Goal: Task Accomplishment & Management: Manage account settings

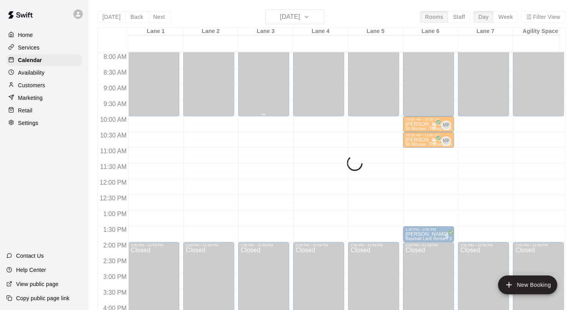
scroll to position [289, 0]
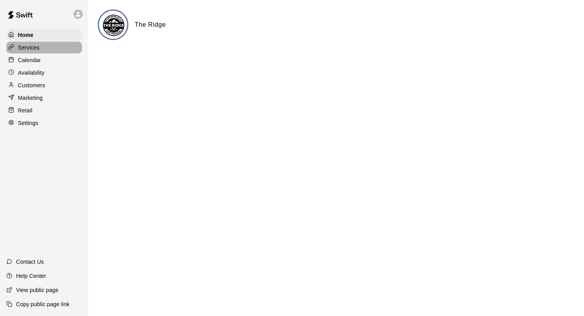
click at [35, 51] on p "Services" at bounding box center [29, 48] width 22 height 8
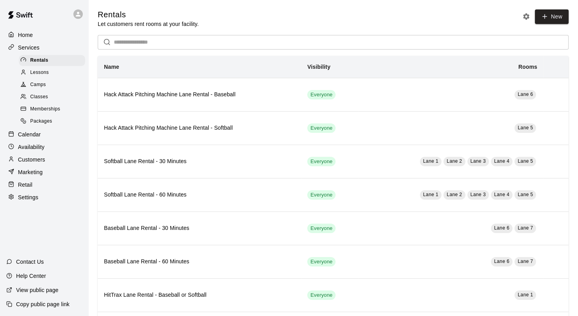
click at [37, 138] on p "Calendar" at bounding box center [29, 134] width 23 height 8
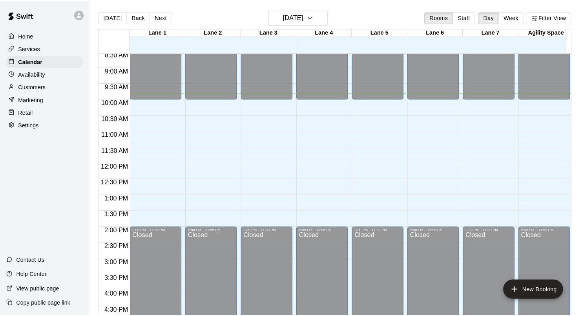
scroll to position [308, 0]
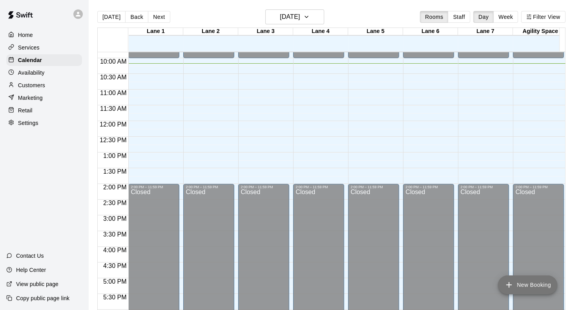
click at [528, 283] on button "New Booking" at bounding box center [527, 284] width 59 height 19
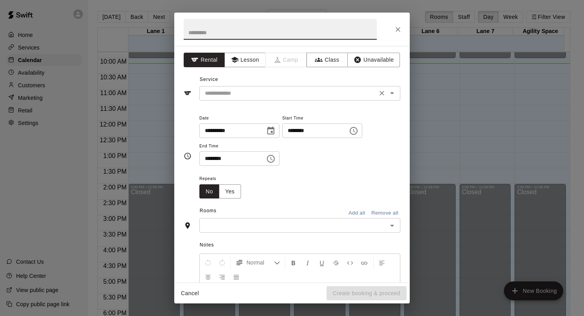
click at [378, 93] on icon "Clear" at bounding box center [382, 93] width 8 height 8
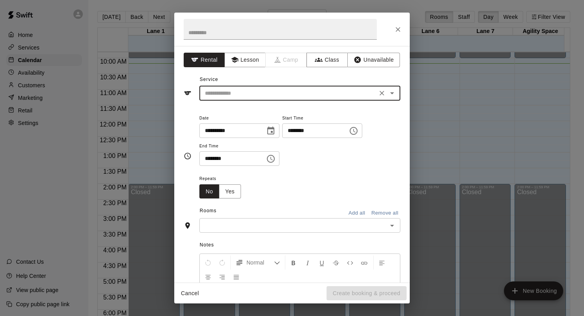
click at [387, 95] on icon "Open" at bounding box center [391, 92] width 9 height 9
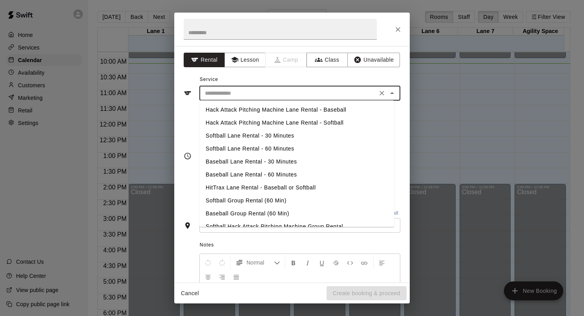
click at [314, 136] on li "Softball Lane Rental - 30 Minutes" at bounding box center [296, 135] width 195 height 13
type input "**********"
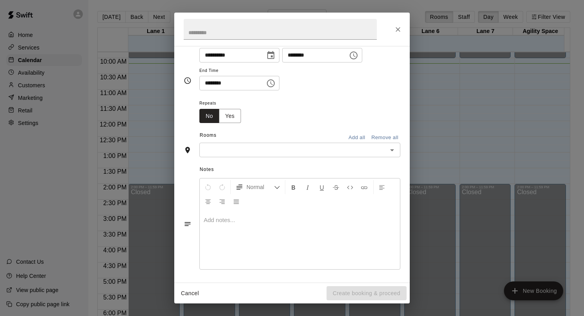
scroll to position [77, 0]
click at [285, 157] on div "Notes Normal Add notes..." at bounding box center [292, 216] width 217 height 121
click at [286, 155] on div "​" at bounding box center [299, 148] width 201 height 15
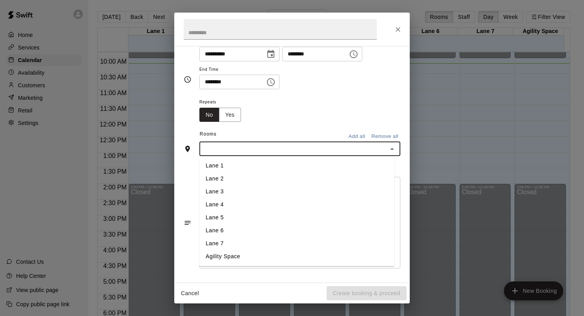
click at [278, 178] on li "Lane 2" at bounding box center [296, 178] width 195 height 13
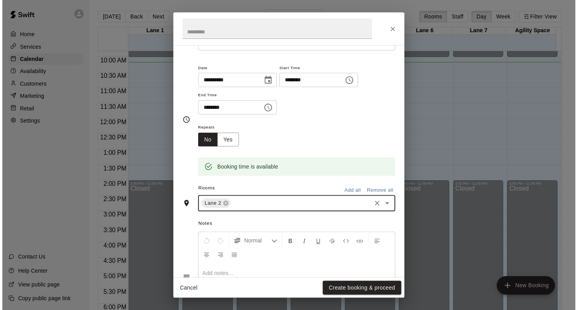
scroll to position [0, 0]
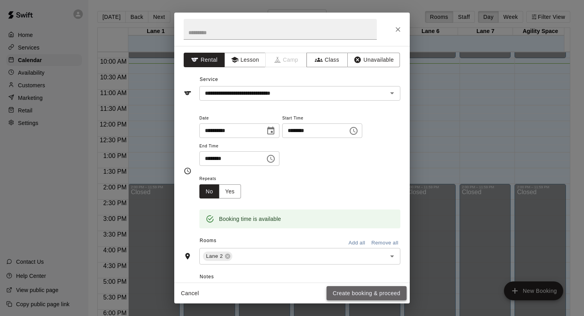
click at [360, 295] on button "Create booking & proceed" at bounding box center [367, 293] width 80 height 15
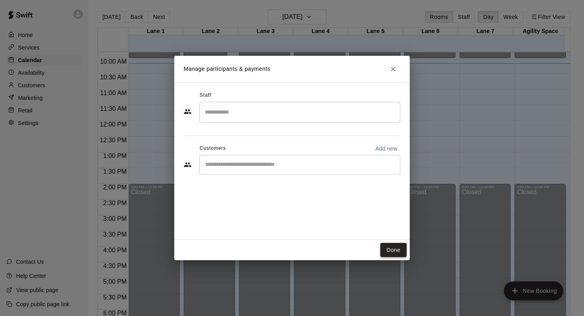
click at [400, 247] on button "Done" at bounding box center [393, 250] width 26 height 15
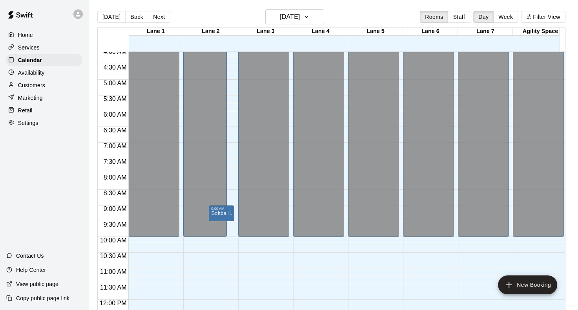
scroll to position [157, 0]
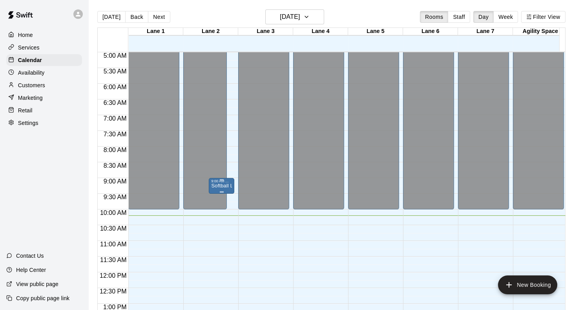
drag, startPoint x: 226, startPoint y: 184, endPoint x: 220, endPoint y: 185, distance: 6.0
click at [220, 186] on p "Softball Lane Rental - 30 Minutes" at bounding box center [221, 186] width 21 height 0
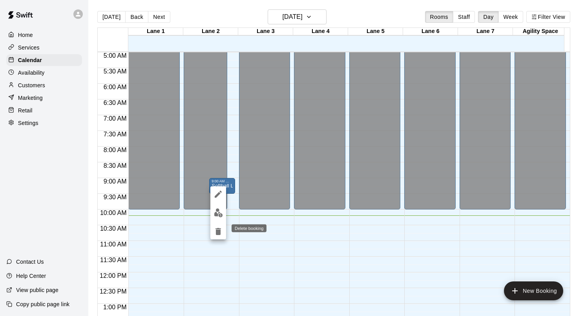
click at [222, 228] on icon "delete" at bounding box center [218, 231] width 9 height 9
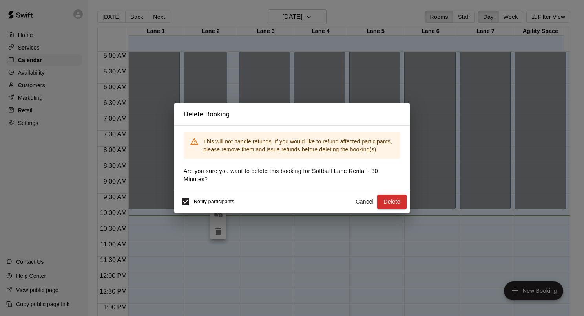
click at [228, 201] on span "Notify participants" at bounding box center [214, 201] width 40 height 5
click at [391, 201] on button "Delete" at bounding box center [391, 201] width 29 height 15
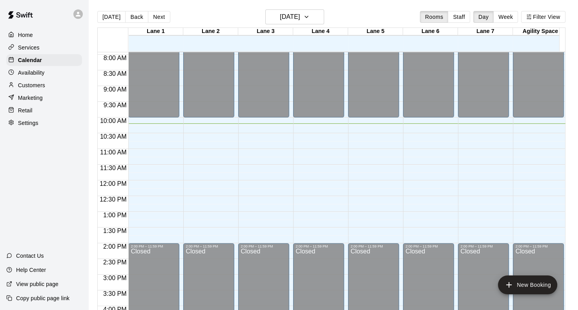
scroll to position [236, 0]
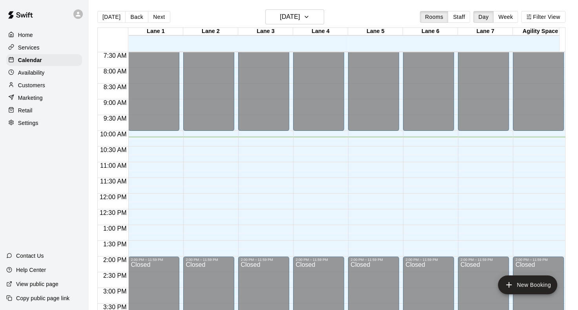
click at [16, 91] on div "Customers" at bounding box center [44, 85] width 76 height 12
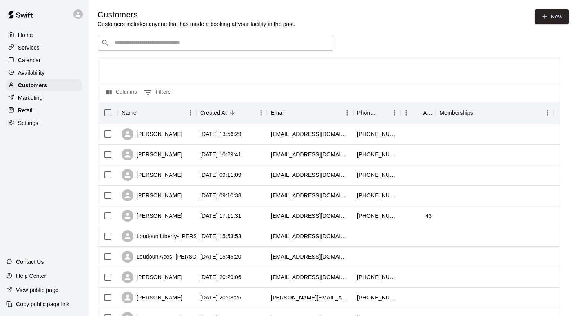
click at [44, 65] on div "Calendar" at bounding box center [44, 60] width 76 height 12
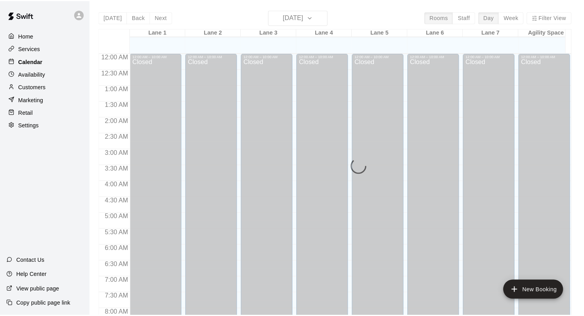
scroll to position [320, 0]
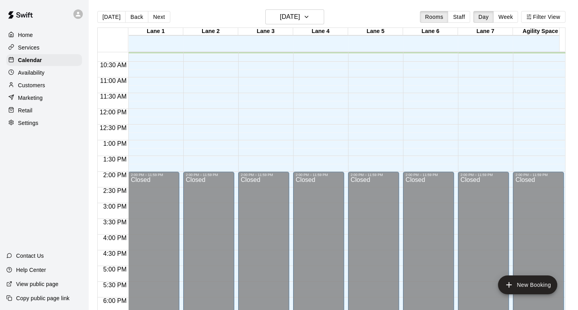
click at [42, 108] on div "Home Services Calendar Availability Customers Marketing Retail Settings" at bounding box center [44, 78] width 88 height 101
click at [45, 116] on div "Retail" at bounding box center [44, 110] width 76 height 12
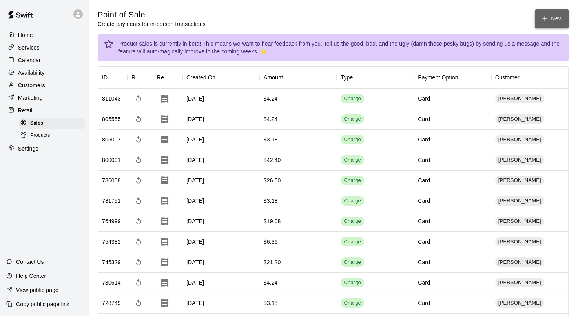
click at [558, 20] on button "New" at bounding box center [552, 18] width 34 height 18
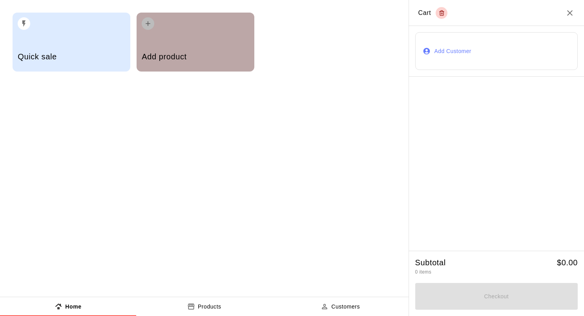
click at [226, 44] on div "Add product" at bounding box center [195, 58] width 107 height 28
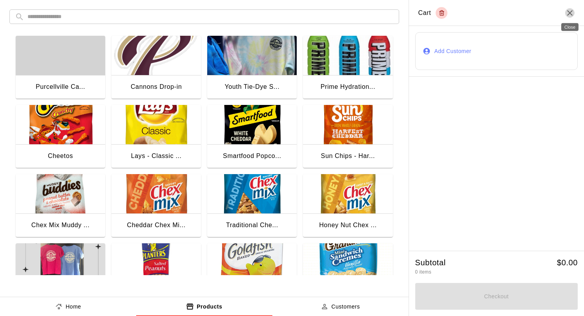
click at [567, 15] on icon "Close" at bounding box center [569, 12] width 9 height 9
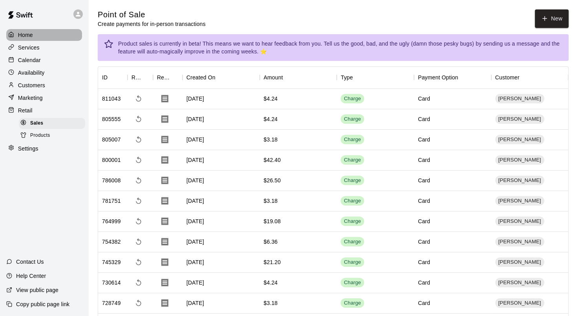
click at [29, 30] on div "Home" at bounding box center [44, 35] width 76 height 12
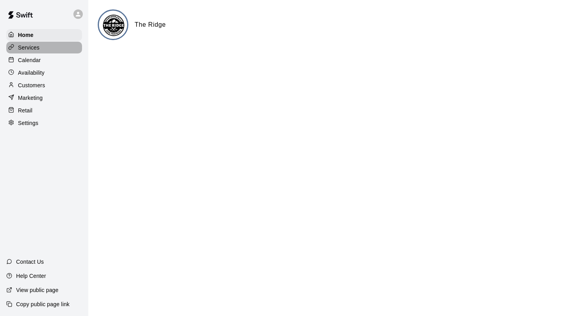
click at [31, 48] on p "Services" at bounding box center [29, 48] width 22 height 8
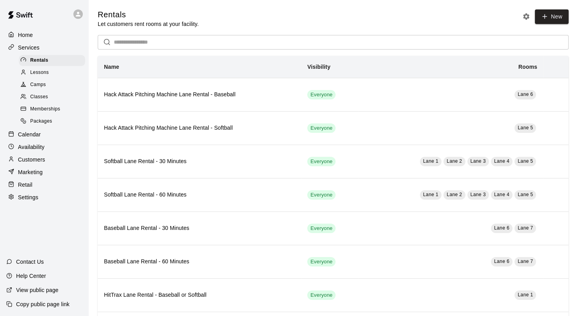
click at [19, 135] on div "Calendar" at bounding box center [44, 134] width 76 height 12
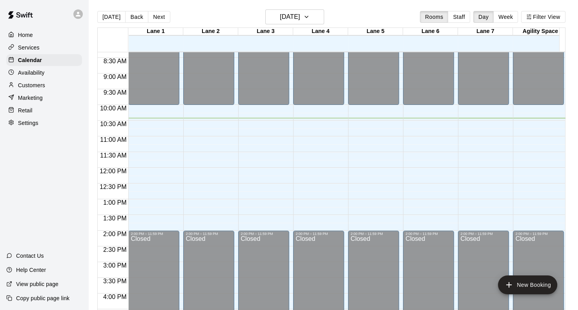
scroll to position [283, 0]
